Goal: Transaction & Acquisition: Obtain resource

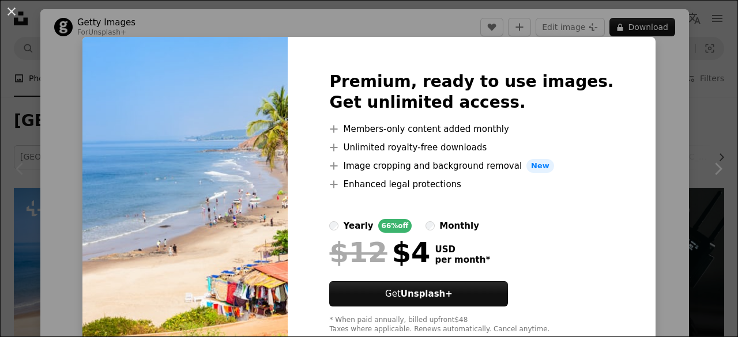
click at [248, 212] on img at bounding box center [184, 203] width 205 height 332
click at [651, 127] on div "An X shape Premium, ready to use images. Get unlimited access. A plus sign Memb…" at bounding box center [369, 168] width 738 height 337
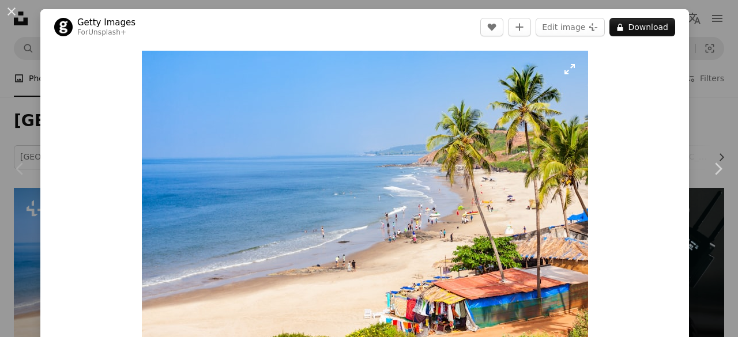
click at [148, 189] on img "Zoom in on this image" at bounding box center [365, 218] width 446 height 335
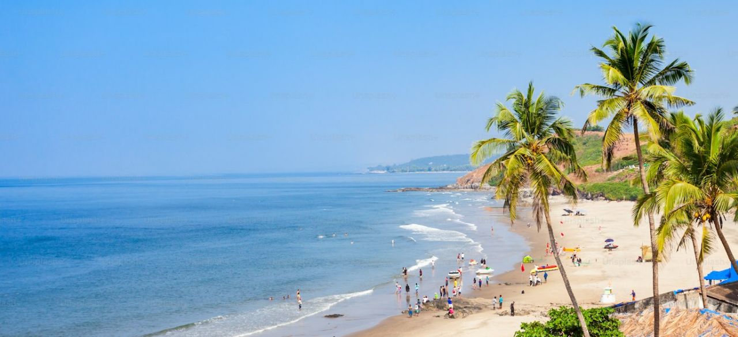
scroll to position [102, 0]
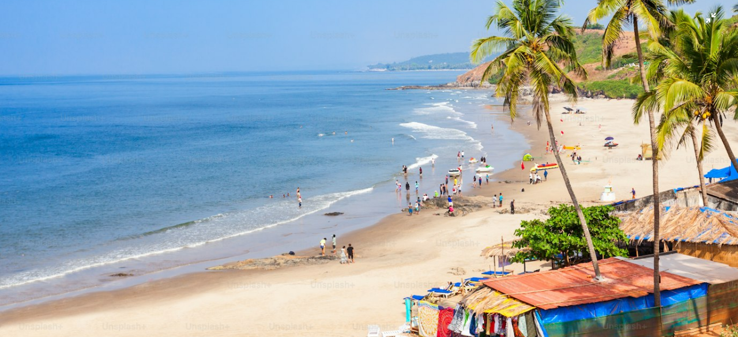
drag, startPoint x: 317, startPoint y: 135, endPoint x: 253, endPoint y: 193, distance: 87.0
click at [253, 193] on img "Zoom out on this image" at bounding box center [368, 174] width 739 height 555
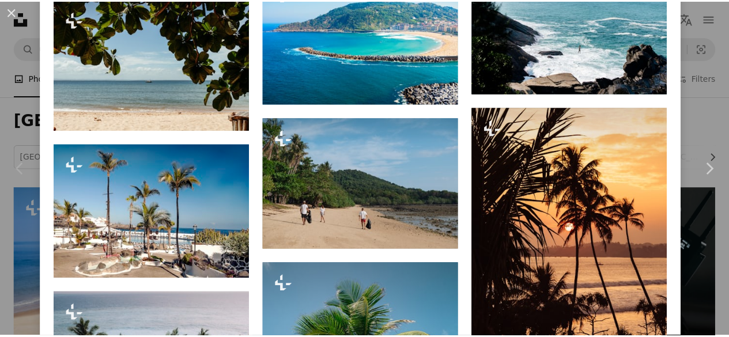
scroll to position [1455, 0]
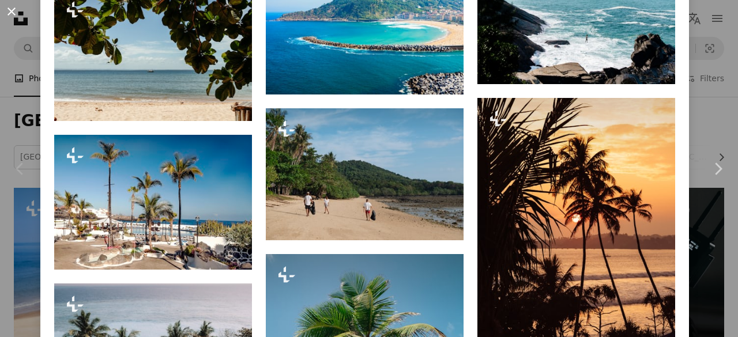
click at [14, 12] on button "An X shape" at bounding box center [12, 12] width 14 height 14
